Goal: Task Accomplishment & Management: Use online tool/utility

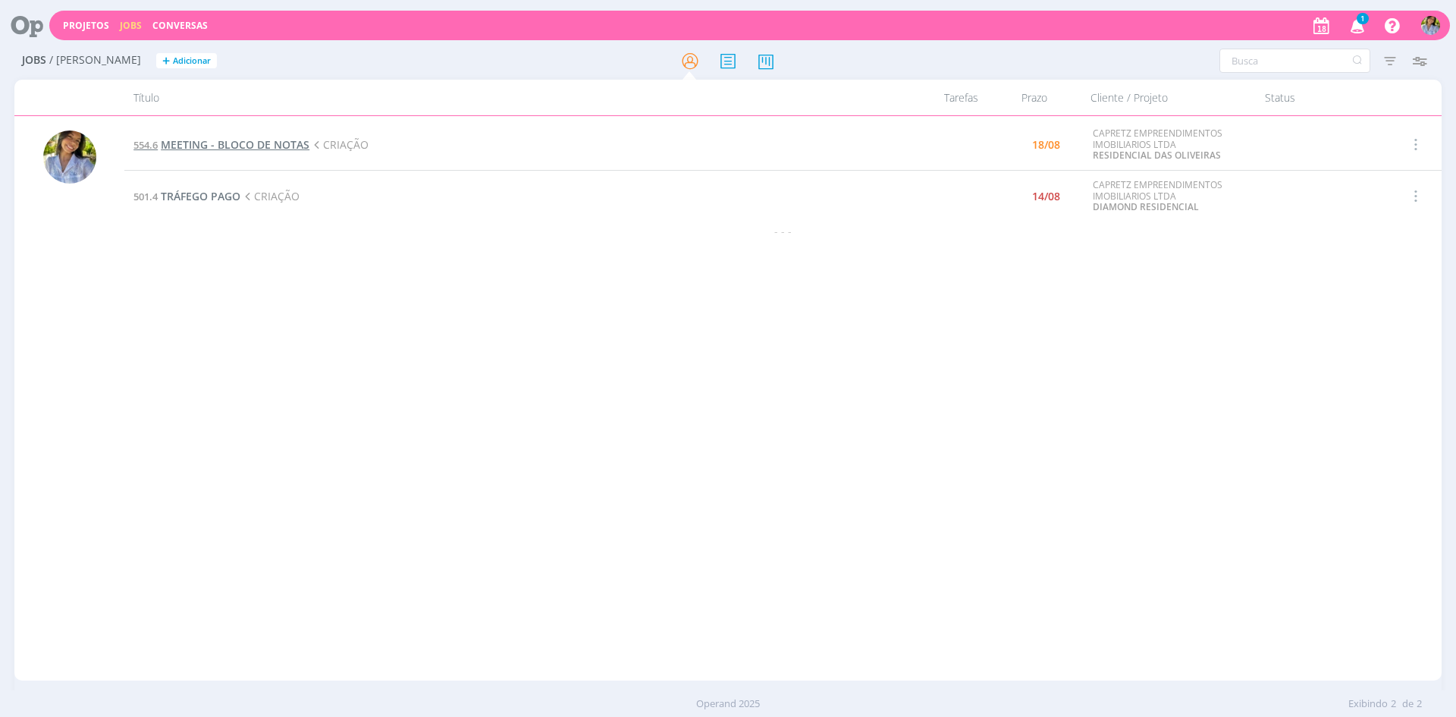
click at [220, 147] on span "MEETING - BLOCO DE NOTAS" at bounding box center [235, 144] width 149 height 14
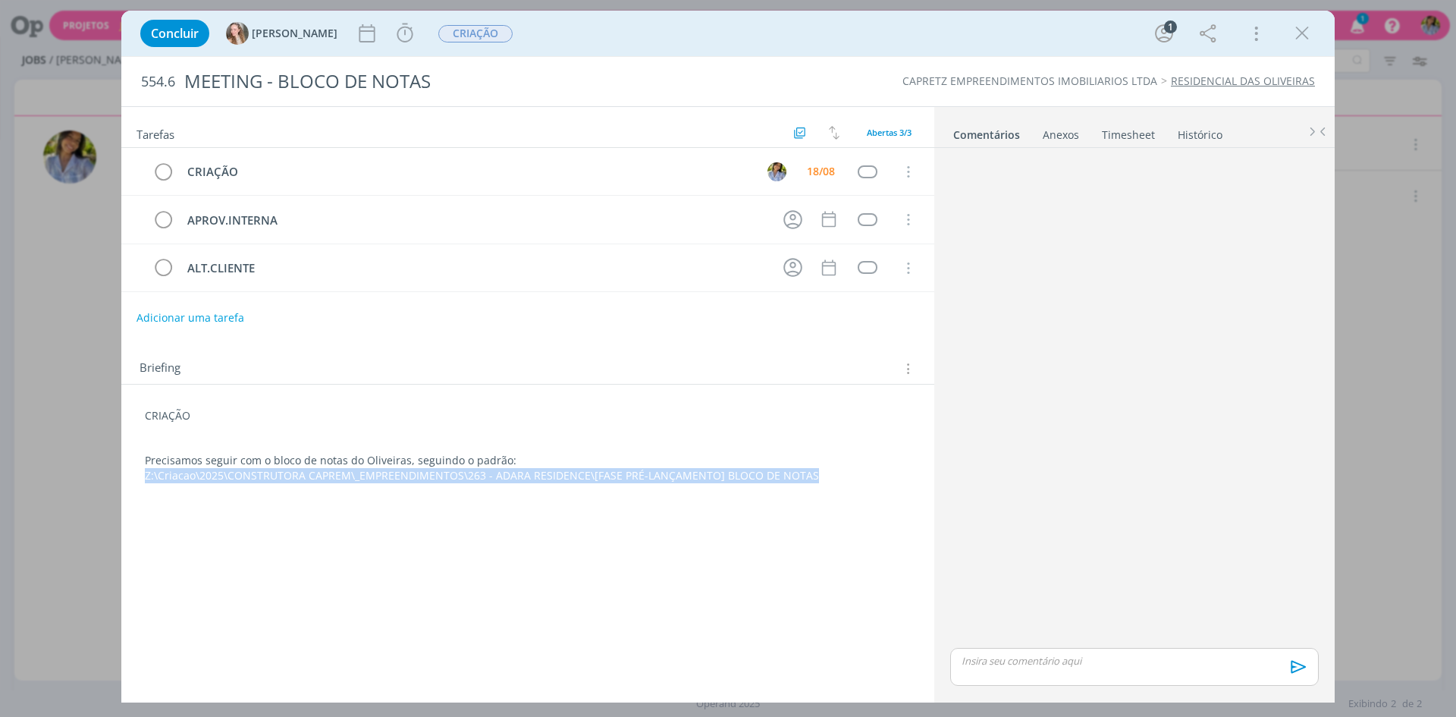
drag, startPoint x: 143, startPoint y: 476, endPoint x: 907, endPoint y: 474, distance: 764.6
click at [907, 474] on div "CRIAÇÃO Precisamos seguir com o bloco de notas do Oliveiras, seguindo o padrão:…" at bounding box center [527, 446] width 789 height 86
copy p "Z:\Criacao\2025\CONSTRUTORA CAPREM\_EMPREENDIMENTOS\263 - ADARA RESIDENCE\[FASE…"
drag, startPoint x: 1308, startPoint y: 33, endPoint x: 1360, endPoint y: 3, distance: 60.5
click at [1308, 33] on icon "dialog" at bounding box center [1302, 33] width 23 height 23
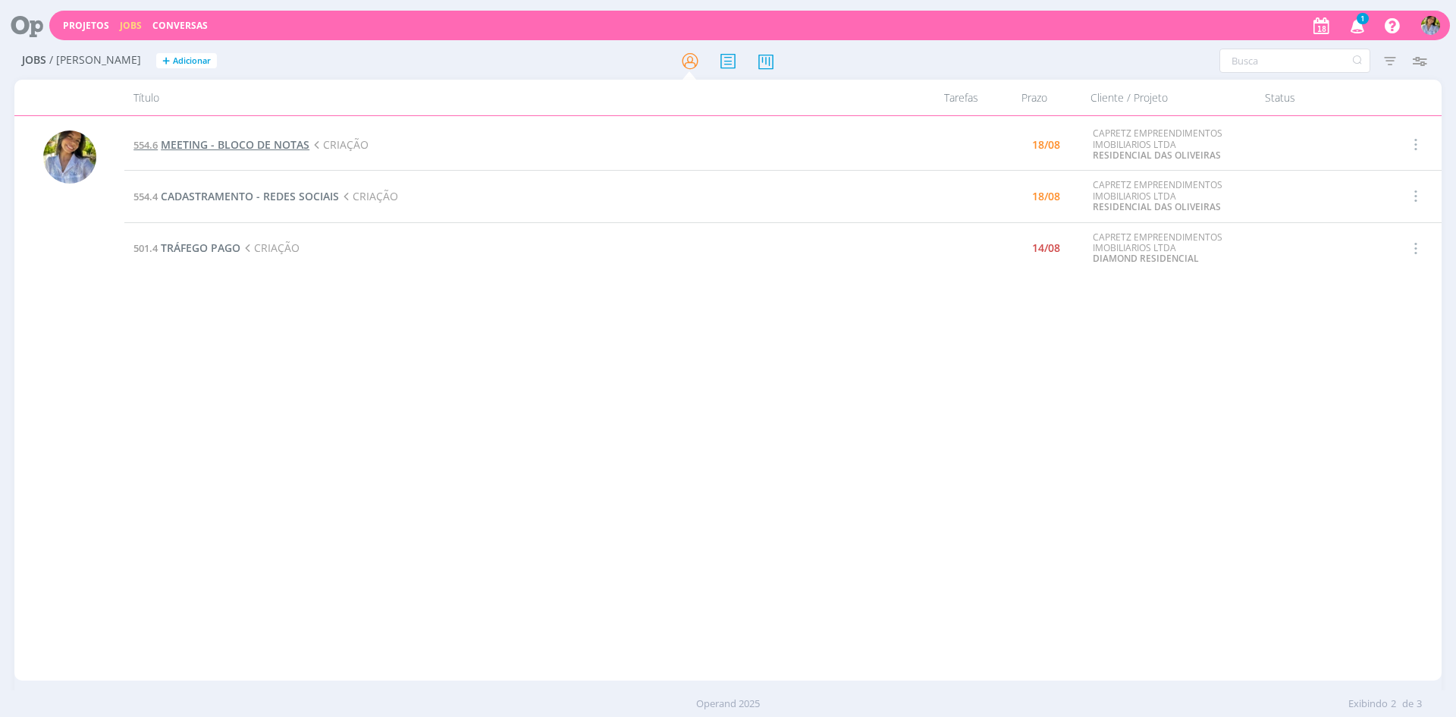
click at [275, 143] on span "MEETING - BLOCO DE NOTAS" at bounding box center [235, 144] width 149 height 14
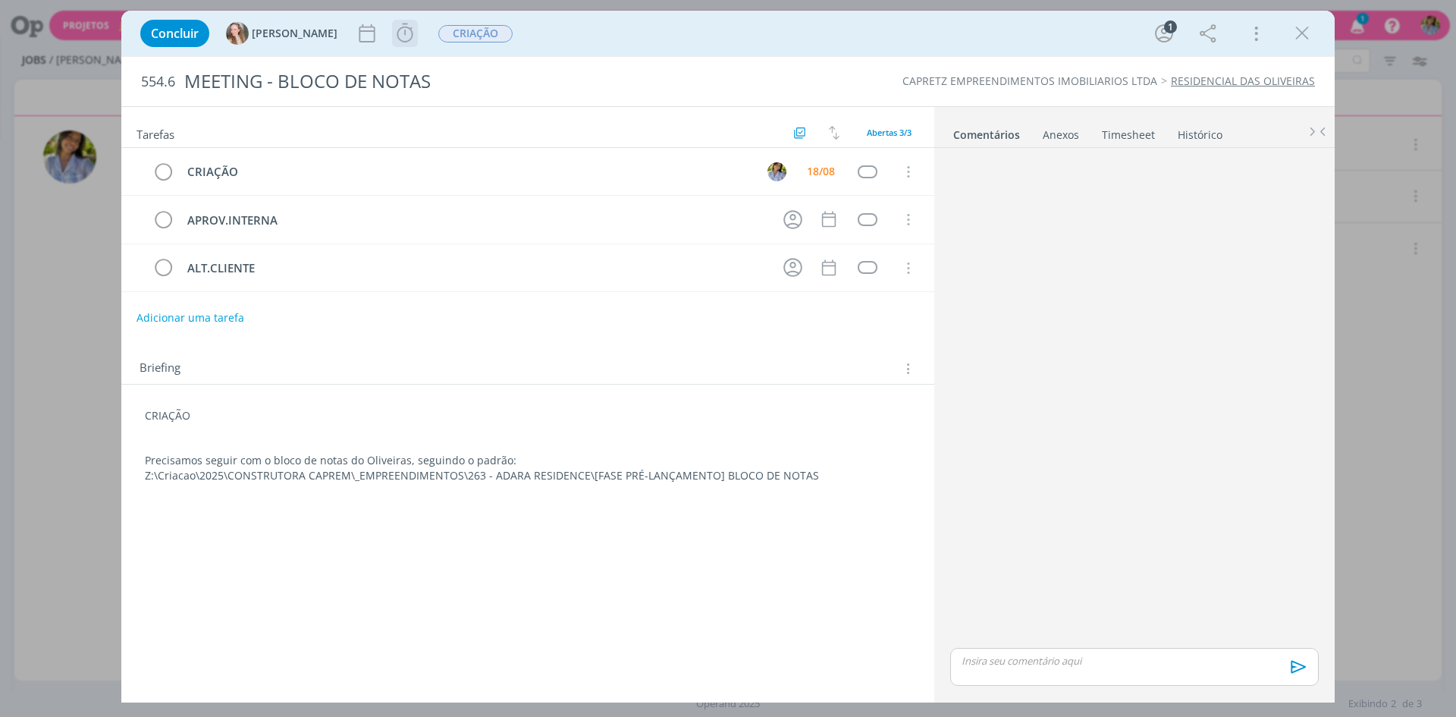
click at [394, 38] on icon "dialog" at bounding box center [405, 33] width 23 height 23
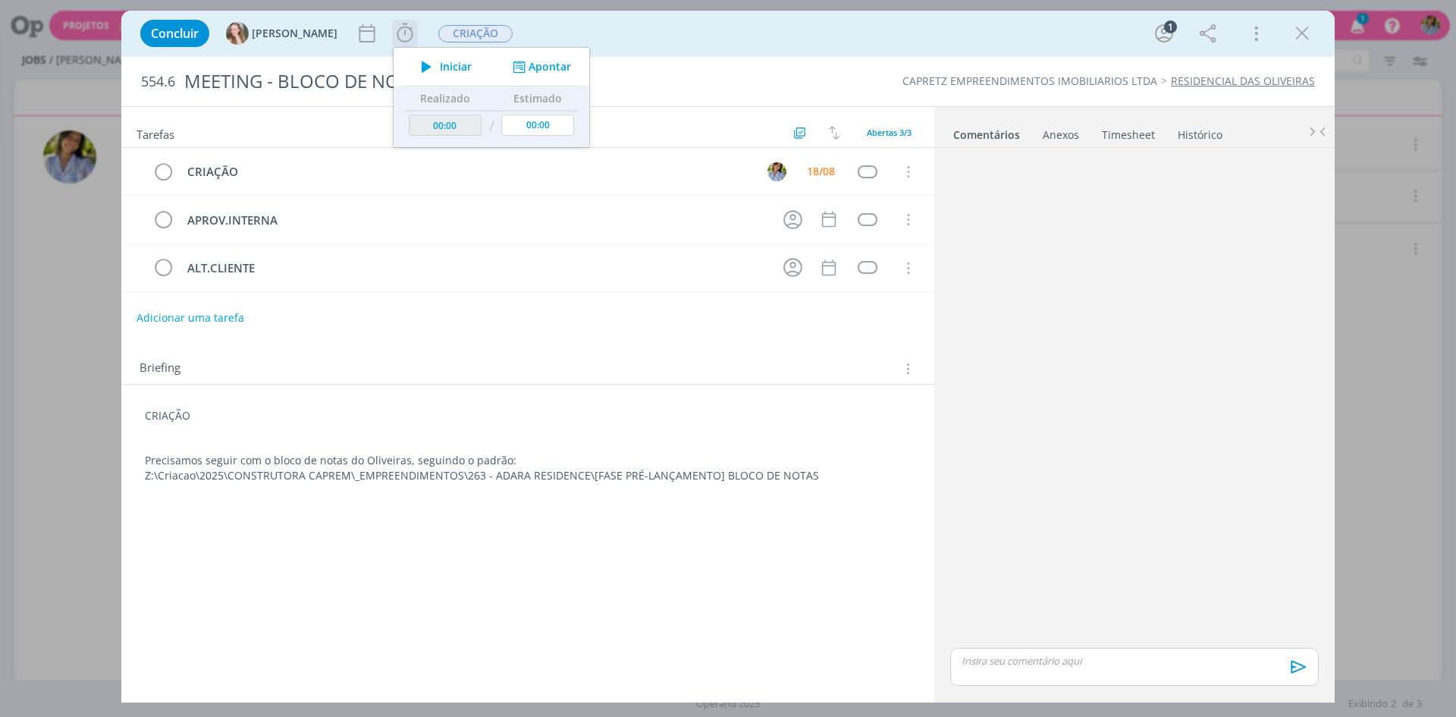
click at [440, 67] on span "Iniciar" at bounding box center [456, 66] width 32 height 11
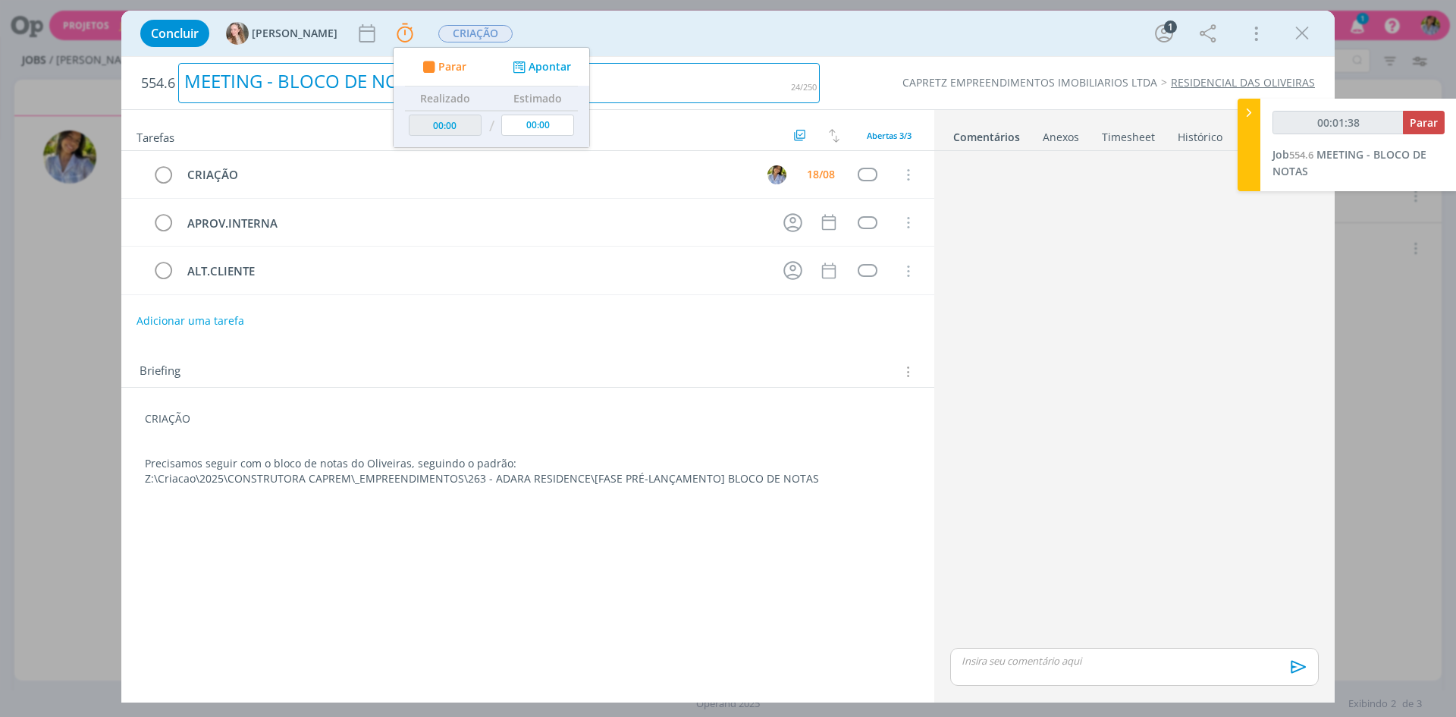
click at [242, 74] on div "MEETING - BLOCO DE NOTAS" at bounding box center [499, 83] width 642 height 40
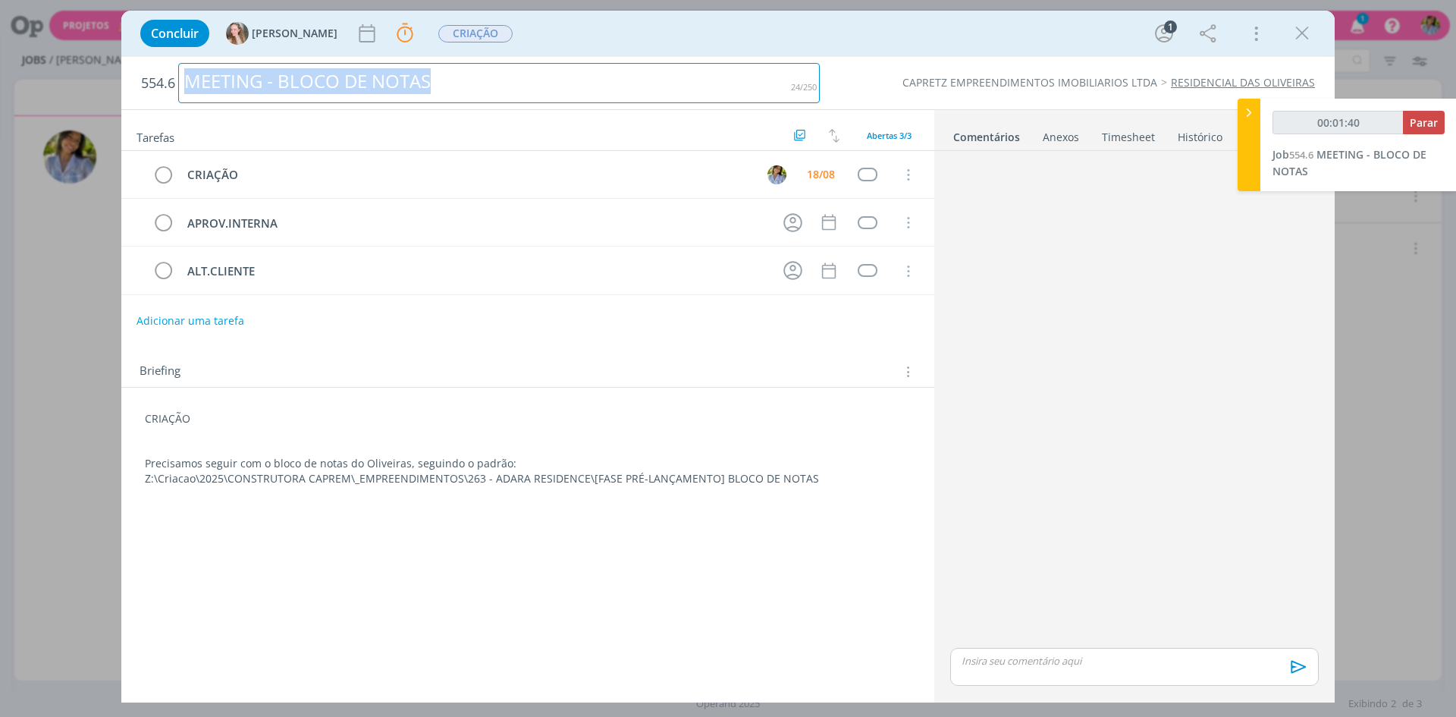
copy div "MEETING - BLOCO DE NOTAS"
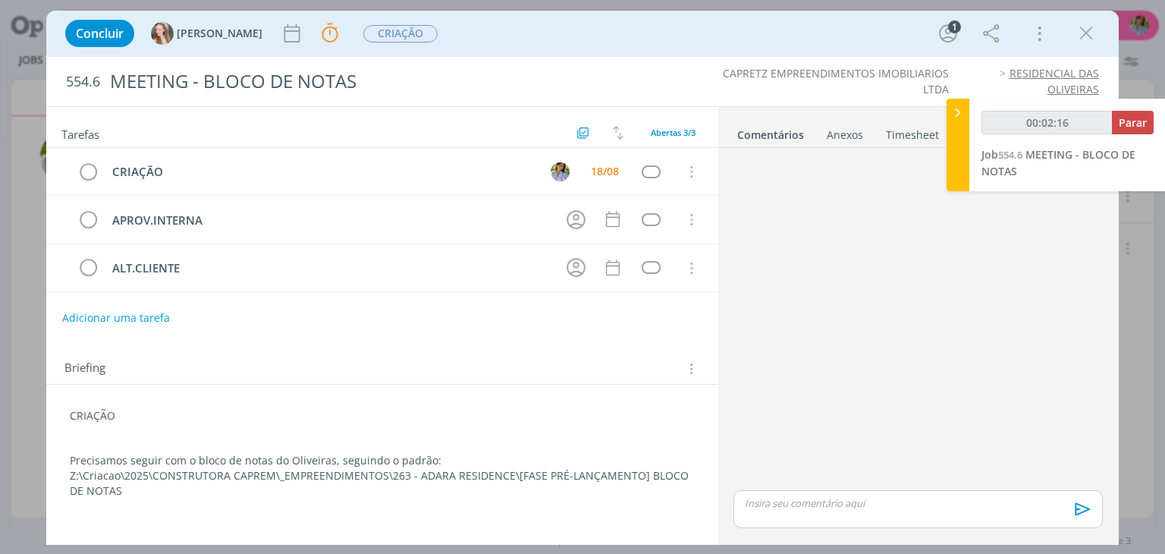
click at [351, 486] on p "Z:\Criacao\2025\CONSTRUTORA CAPREM\_EMPREENDIMENTOS\263 - ADARA RESIDENCE\[FASE…" at bounding box center [382, 483] width 624 height 30
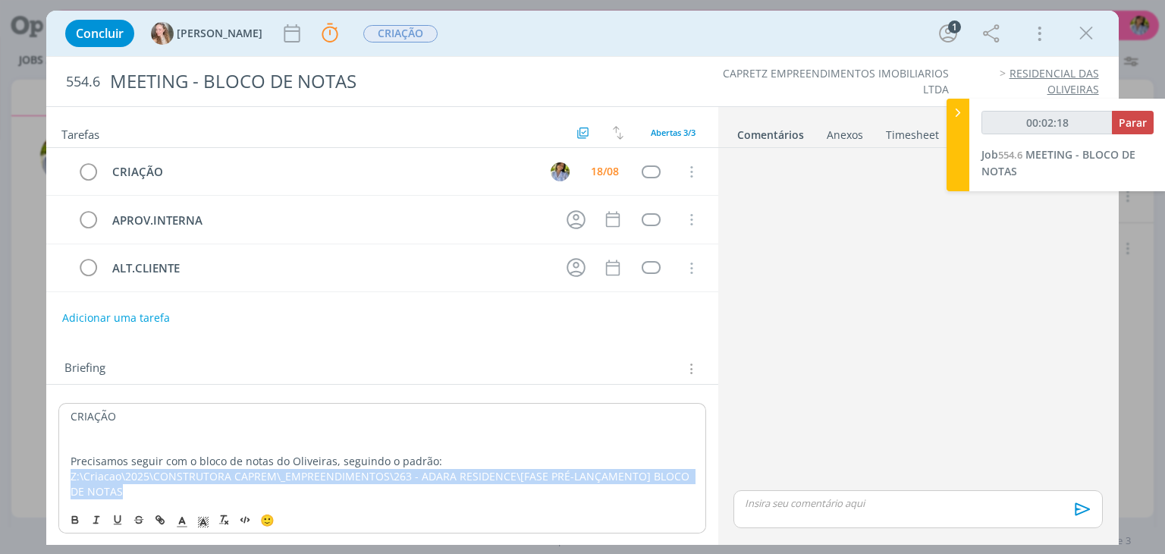
drag, startPoint x: 67, startPoint y: 471, endPoint x: 674, endPoint y: 495, distance: 608.1
click at [674, 495] on div "CRIAÇÃO Precisamos seguir com o bloco de notas do Oliveiras, seguindo o padrão:…" at bounding box center [381, 454] width 647 height 102
copy p "Z:\Criacao\2025\CONSTRUTORA CAPREM\_EMPREENDIMENTOS\263 - ADARA RESIDENCE\[FASE…"
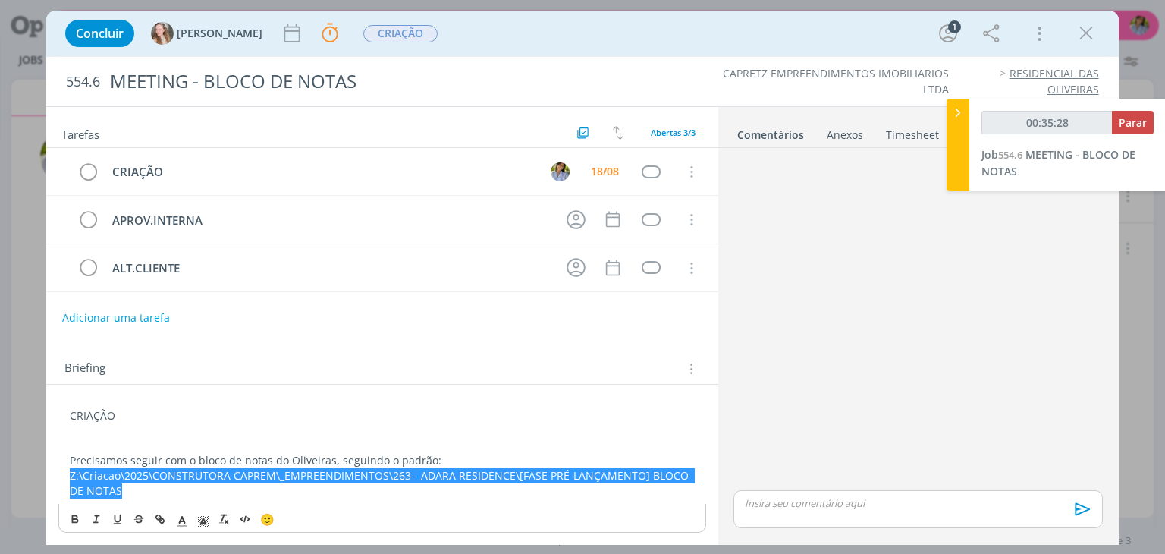
type input "00:36:28"
